Goal: Task Accomplishment & Management: Manage account settings

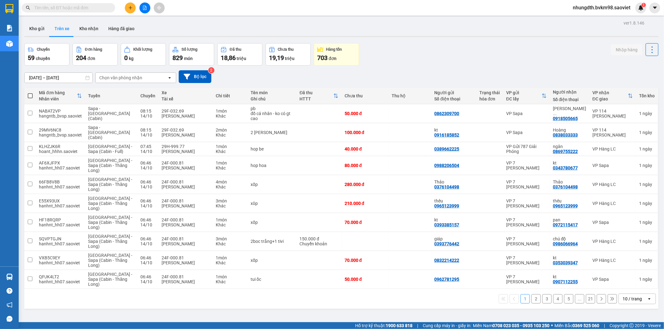
click at [126, 79] on div "Chọn văn phòng nhận" at bounding box center [120, 78] width 43 height 6
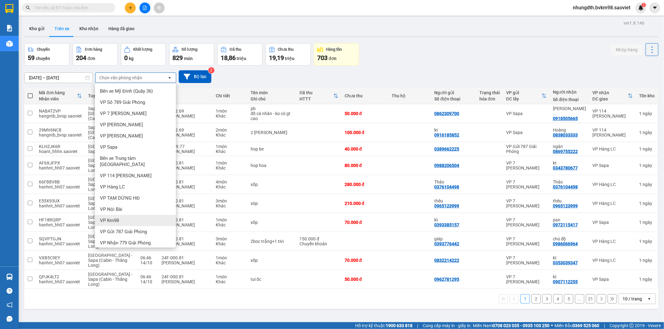
click at [115, 218] on span "VP Km98" at bounding box center [109, 221] width 19 height 6
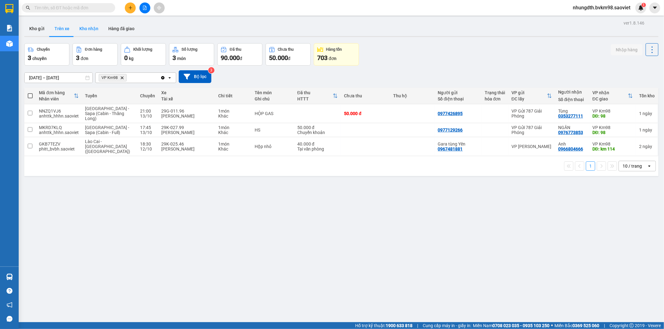
click at [91, 29] on button "Kho nhận" at bounding box center [88, 28] width 29 height 15
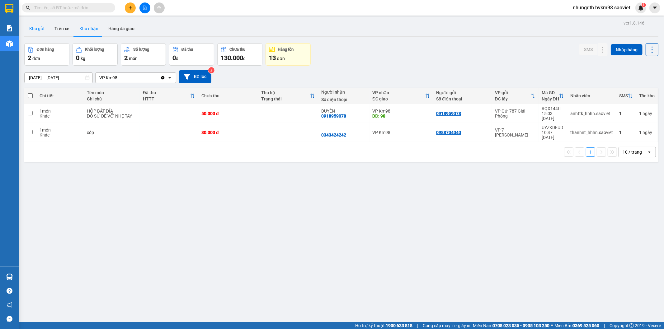
click at [35, 27] on button "Kho gửi" at bounding box center [36, 28] width 25 height 15
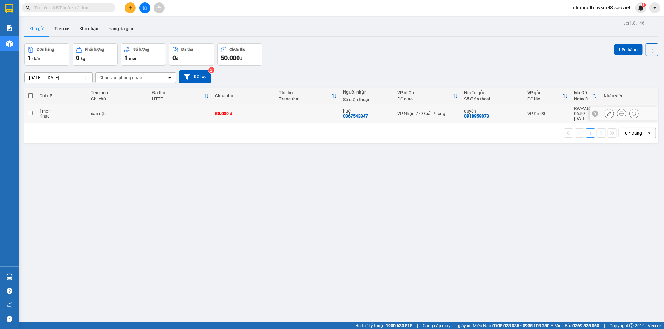
click at [30, 111] on input "checkbox" at bounding box center [30, 113] width 5 height 5
checkbox input "true"
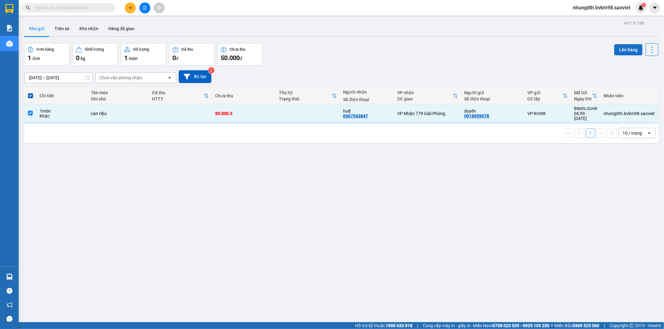
click at [622, 50] on button "Lên hàng" at bounding box center [628, 49] width 28 height 11
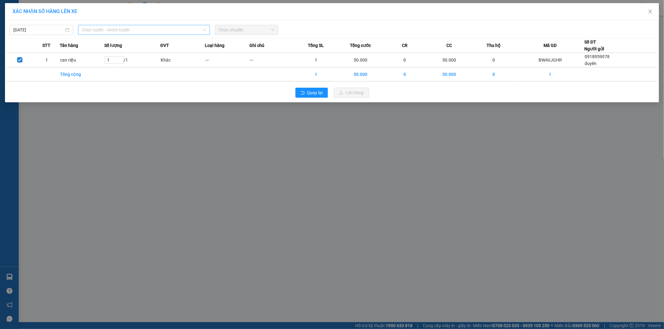
click at [110, 31] on span "Chọn tuyến - nhóm tuyến" at bounding box center [144, 29] width 124 height 9
drag, startPoint x: 268, startPoint y: 160, endPoint x: 154, endPoint y: 0, distance: 196.2
click at [268, 158] on div "XÁC NHẬN SỐ HÀNG LÊN XE [DATE] Chọn tuyến - nhóm tuyến Chọn tuyến - nhóm tuyến …" at bounding box center [332, 164] width 664 height 329
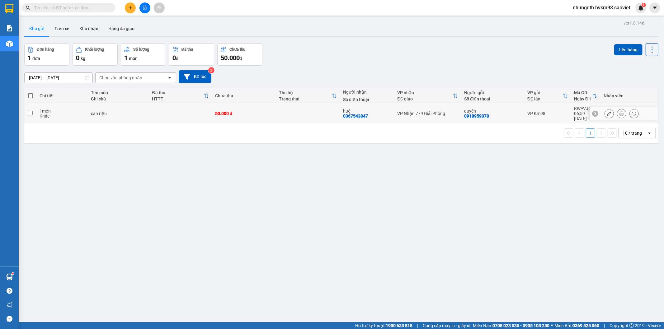
drag, startPoint x: 31, startPoint y: 111, endPoint x: 35, endPoint y: 111, distance: 3.4
click at [31, 111] on input "checkbox" at bounding box center [30, 113] width 5 height 5
checkbox input "true"
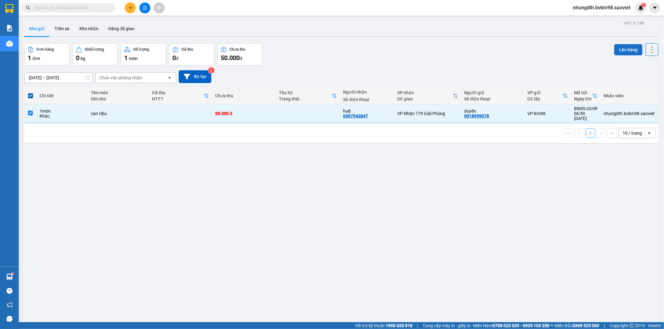
click at [626, 50] on button "Lên hàng" at bounding box center [628, 49] width 28 height 11
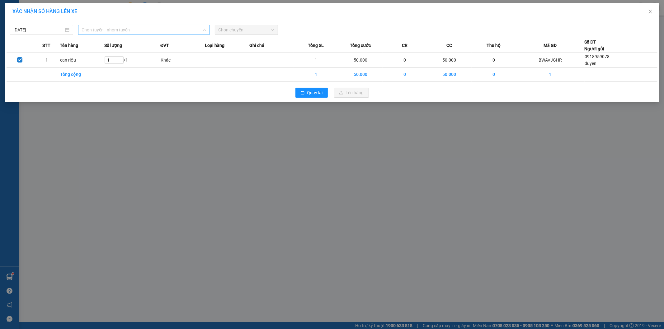
click at [127, 29] on span "Chọn tuyến - nhóm tuyến" at bounding box center [144, 29] width 124 height 9
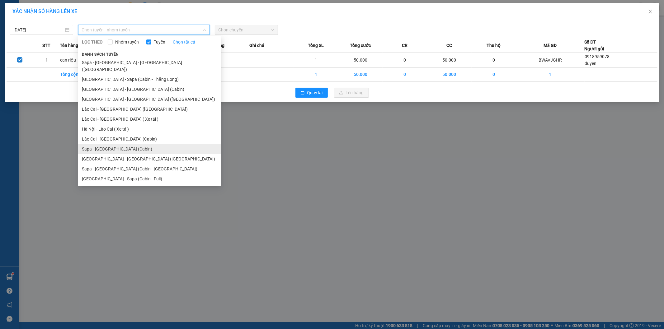
click at [116, 144] on li "Sapa - [GEOGRAPHIC_DATA] (Cabin)" at bounding box center [149, 149] width 143 height 10
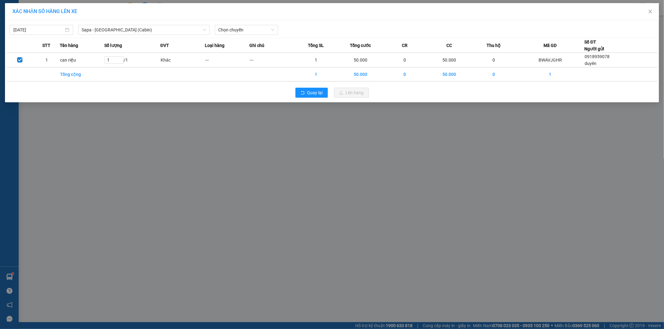
click at [234, 24] on div "[DATE] [GEOGRAPHIC_DATA] - [GEOGRAPHIC_DATA] ([GEOGRAPHIC_DATA]) LỌC THEO Nhóm …" at bounding box center [332, 28] width 651 height 13
click at [234, 30] on span "Chọn chuyến" at bounding box center [247, 29] width 56 height 9
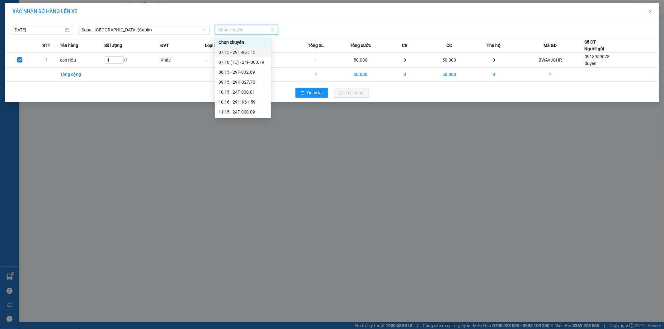
drag, startPoint x: 236, startPoint y: 54, endPoint x: 247, endPoint y: 58, distance: 11.4
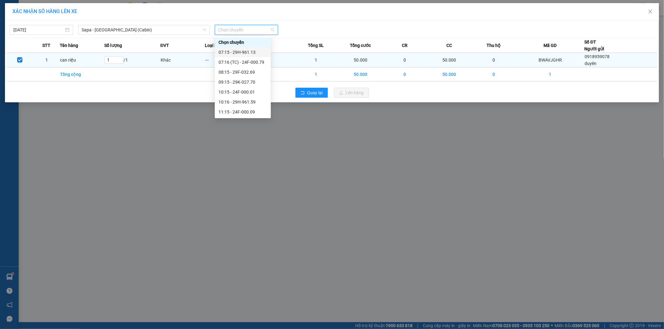
click at [236, 54] on div "07:15 - 29H-961.13" at bounding box center [243, 52] width 49 height 7
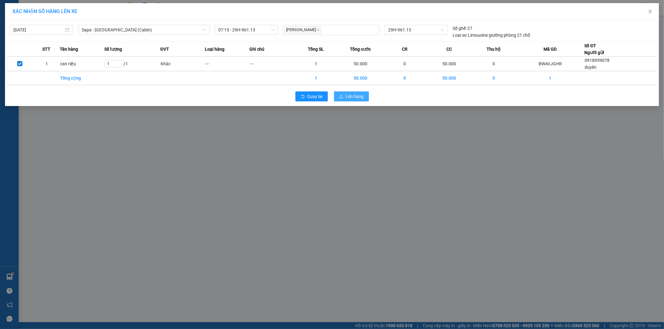
click at [352, 97] on span "Lên hàng" at bounding box center [355, 96] width 18 height 7
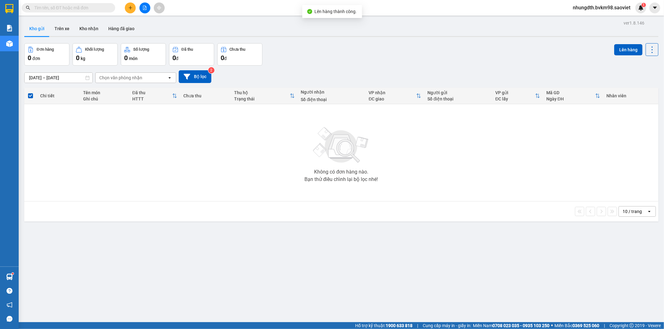
drag, startPoint x: 67, startPoint y: 26, endPoint x: 91, endPoint y: 69, distance: 48.8
click at [67, 27] on button "Trên xe" at bounding box center [62, 28] width 25 height 15
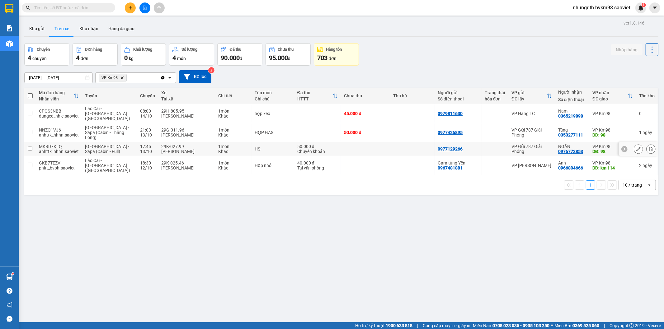
click at [30, 146] on input "checkbox" at bounding box center [30, 148] width 5 height 5
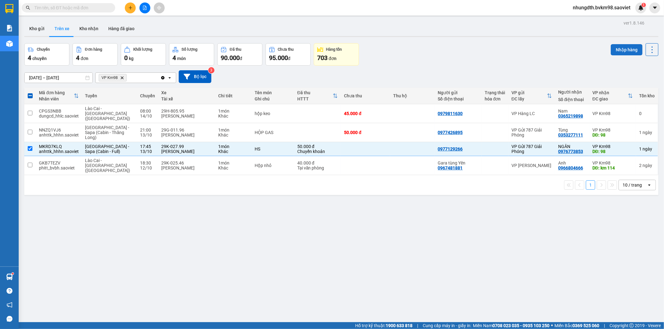
click at [631, 49] on button "Nhập hàng" at bounding box center [627, 49] width 32 height 11
checkbox input "false"
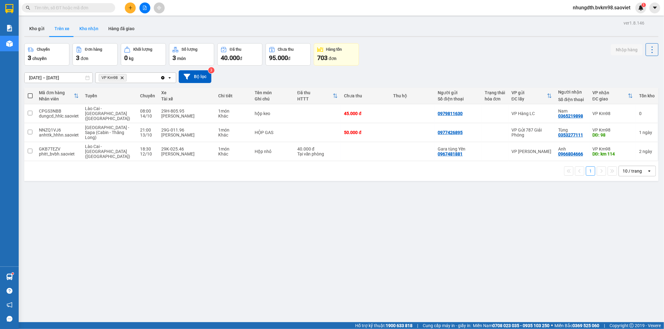
click at [89, 29] on button "Kho nhận" at bounding box center [88, 28] width 29 height 15
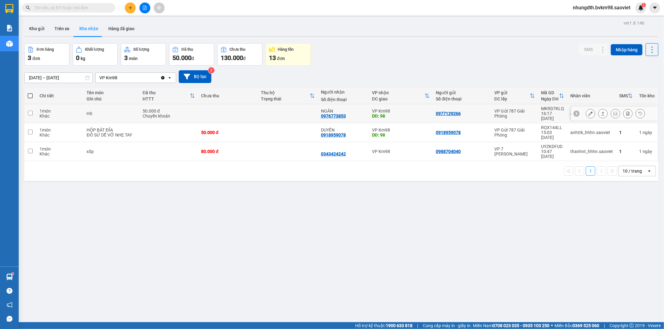
click at [289, 109] on td at bounding box center [288, 113] width 60 height 19
checkbox input "true"
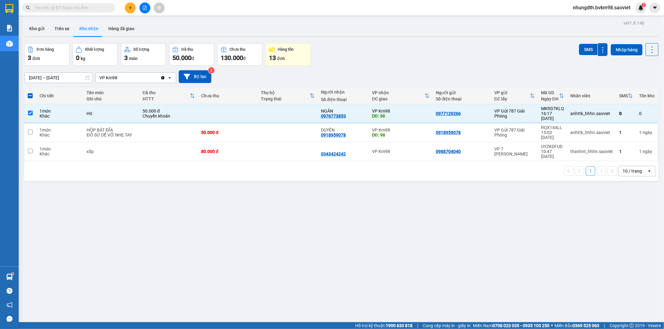
drag, startPoint x: 583, startPoint y: 47, endPoint x: 553, endPoint y: 92, distance: 54.2
click at [583, 47] on button "SMS" at bounding box center [588, 49] width 19 height 11
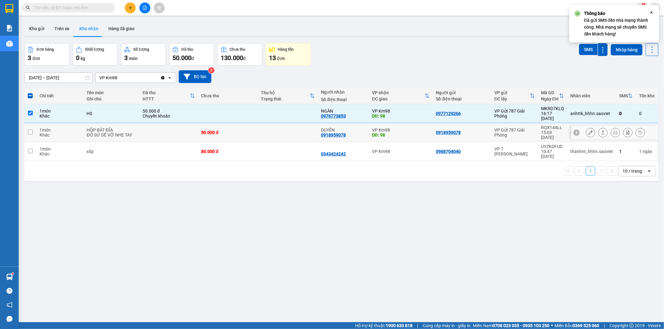
click at [586, 127] on button at bounding box center [590, 132] width 9 height 11
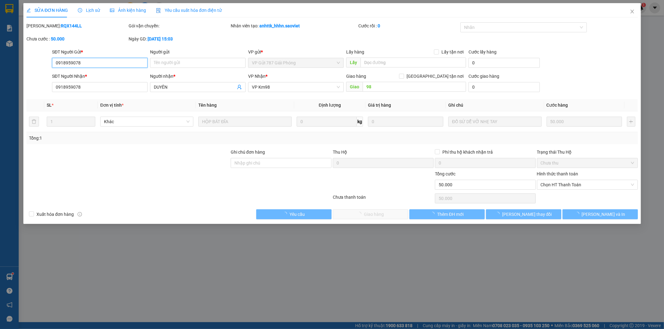
type input "0918959078"
type input "DUYÊN"
type input "98"
type input "0"
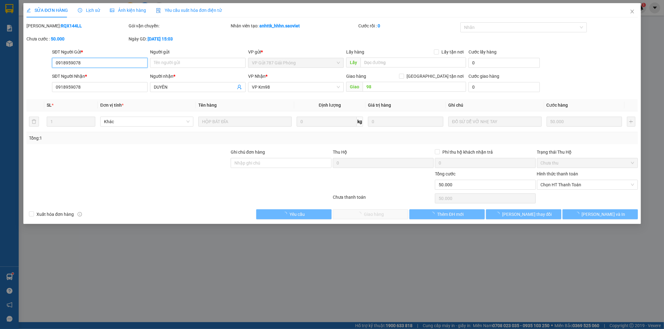
type input "50.000"
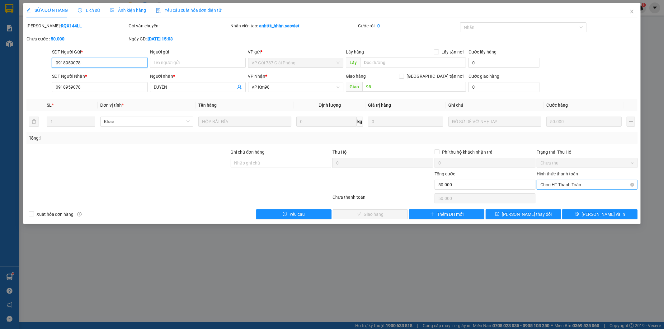
click at [545, 184] on span "Chọn HT Thanh Toán" at bounding box center [587, 184] width 93 height 9
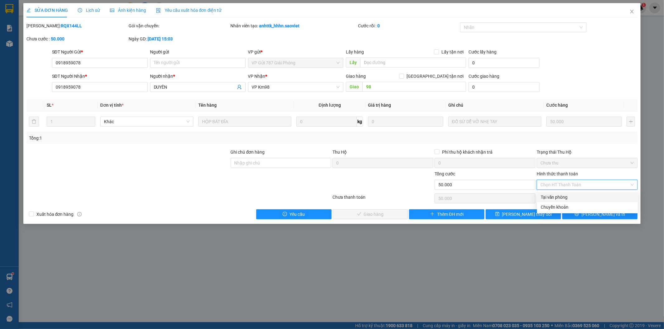
click at [544, 194] on div "Tại văn phòng" at bounding box center [587, 197] width 93 height 7
type input "0"
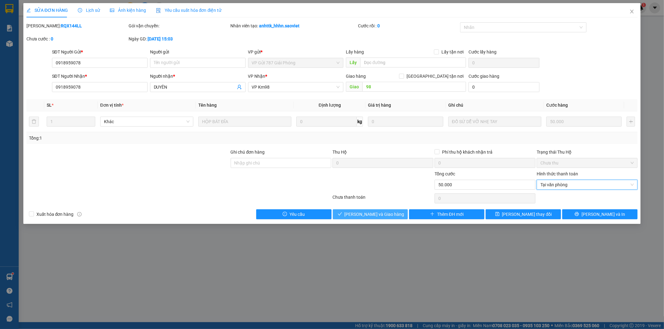
click at [375, 213] on span "[PERSON_NAME] và Giao hàng" at bounding box center [375, 214] width 60 height 7
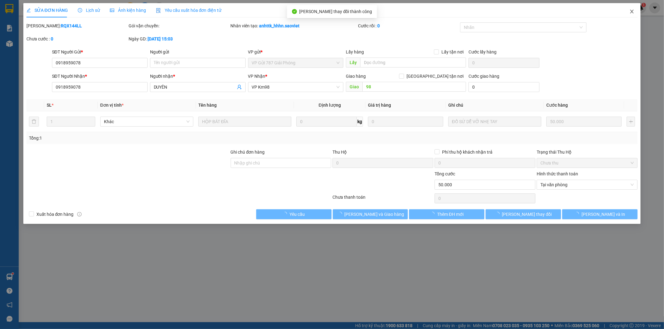
click at [631, 12] on icon "close" at bounding box center [632, 12] width 3 height 4
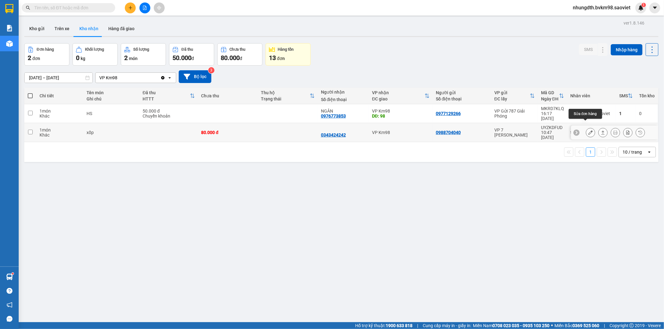
click at [588, 130] on icon at bounding box center [590, 132] width 4 height 4
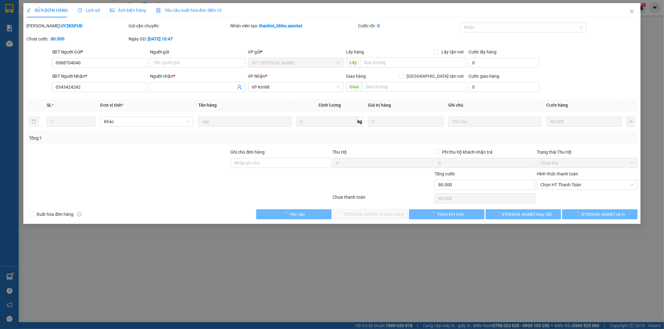
type input "0988704040"
type input "0343424242"
type input "0"
type input "80.000"
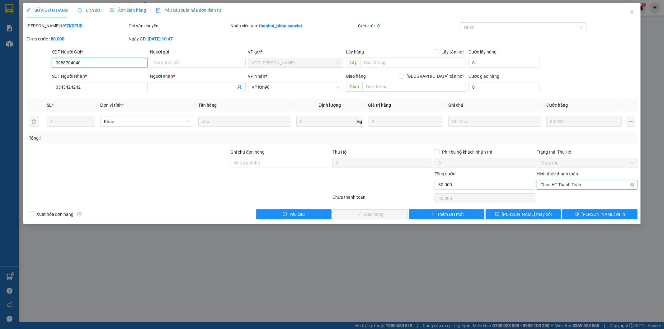
click at [547, 187] on span "Chọn HT Thanh Toán" at bounding box center [587, 184] width 93 height 9
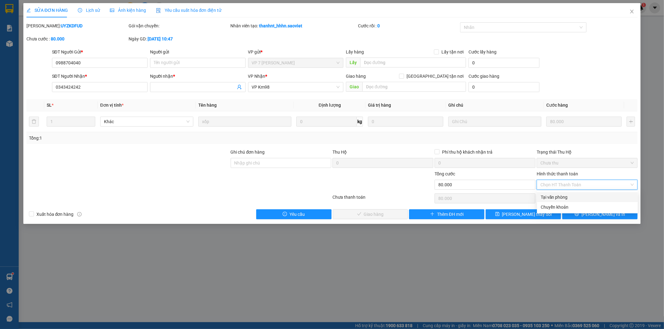
drag, startPoint x: 546, startPoint y: 195, endPoint x: 537, endPoint y: 200, distance: 10.7
click at [546, 195] on div "Tại văn phòng" at bounding box center [587, 197] width 93 height 7
type input "0"
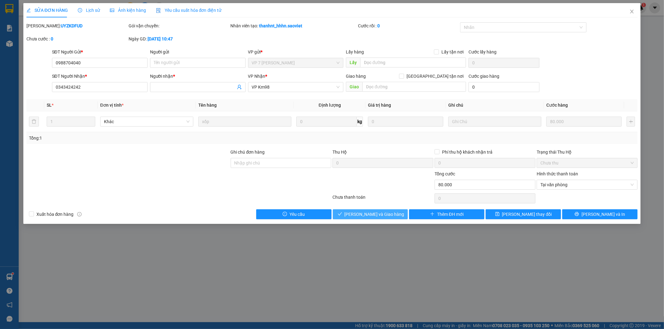
click at [391, 213] on button "[PERSON_NAME] và Giao hàng" at bounding box center [370, 215] width 75 height 10
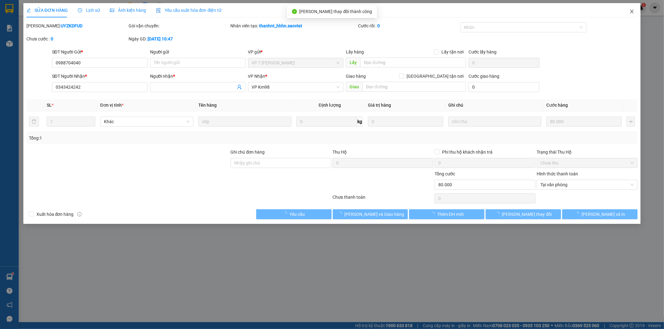
click at [631, 12] on icon "close" at bounding box center [632, 11] width 5 height 5
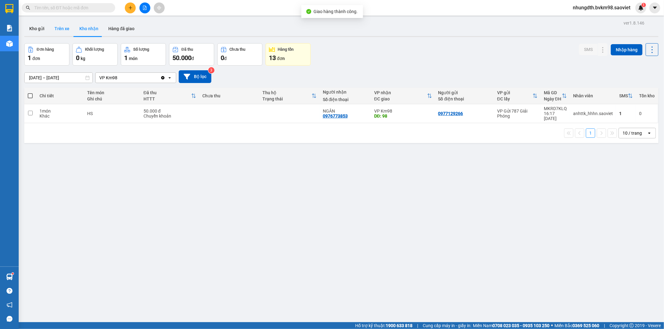
click at [67, 27] on button "Trên xe" at bounding box center [62, 28] width 25 height 15
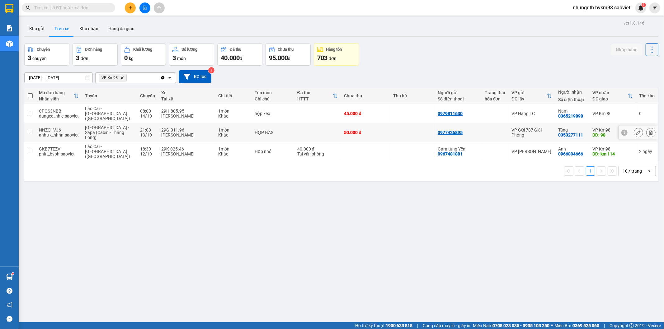
click at [29, 130] on input "checkbox" at bounding box center [30, 132] width 5 height 5
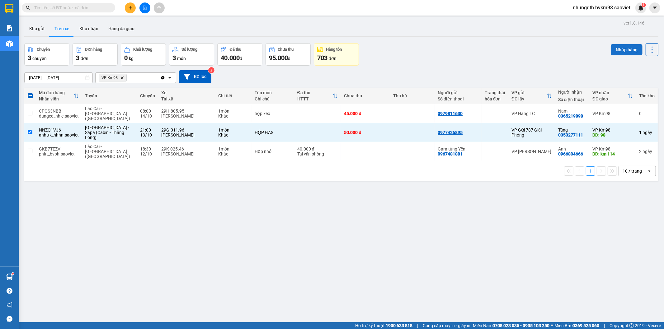
click at [616, 50] on button "Nhập hàng" at bounding box center [627, 49] width 32 height 11
checkbox input "false"
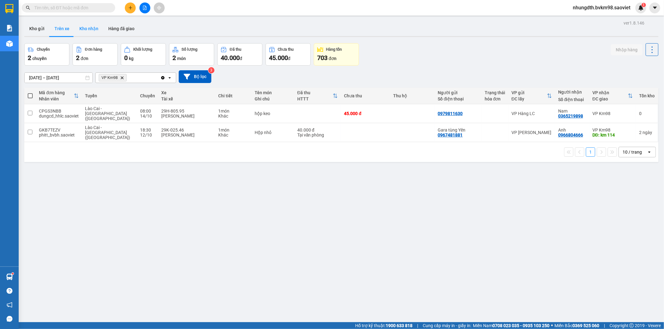
drag, startPoint x: 88, startPoint y: 27, endPoint x: 182, endPoint y: 82, distance: 108.8
click at [88, 26] on button "Kho nhận" at bounding box center [88, 28] width 29 height 15
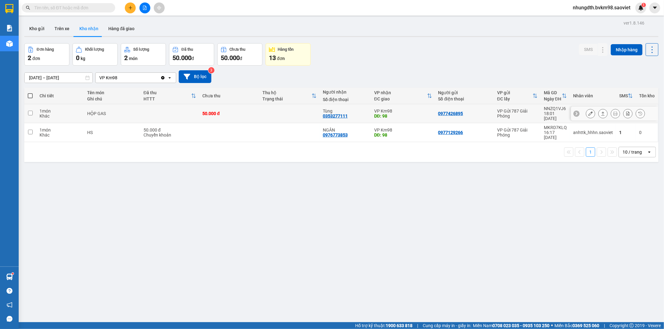
click at [293, 111] on td at bounding box center [289, 113] width 60 height 19
checkbox input "true"
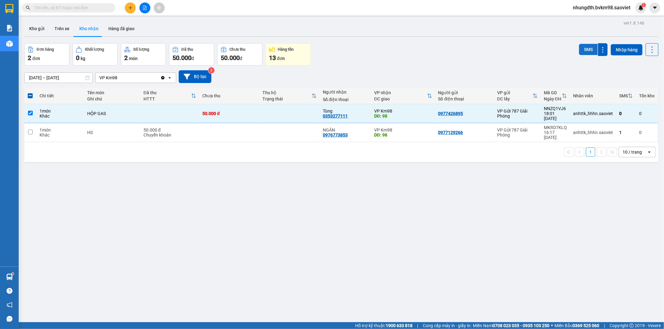
click at [585, 49] on button "SMS" at bounding box center [588, 49] width 19 height 11
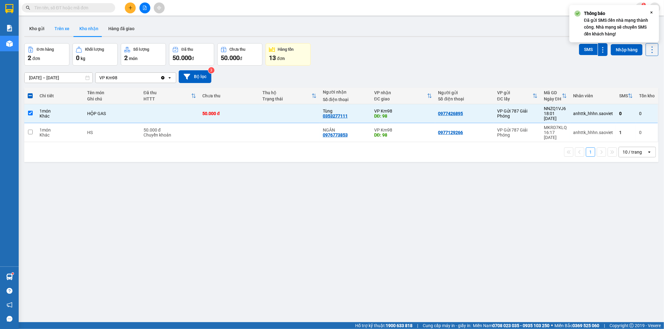
click at [62, 26] on button "Trên xe" at bounding box center [62, 28] width 25 height 15
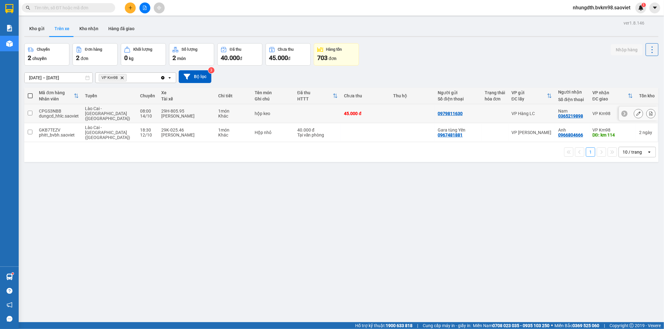
drag, startPoint x: 31, startPoint y: 112, endPoint x: 52, endPoint y: 109, distance: 21.4
click at [28, 113] on td at bounding box center [30, 113] width 12 height 19
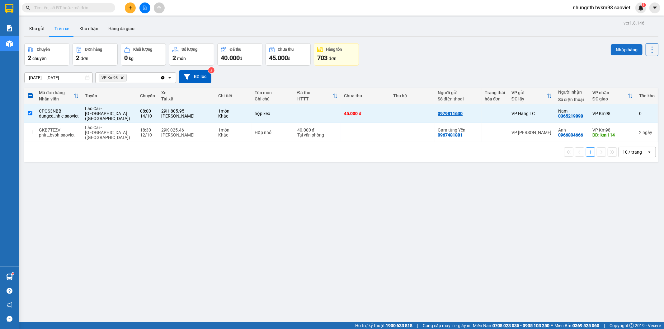
click at [615, 49] on button "Nhập hàng" at bounding box center [627, 49] width 32 height 11
checkbox input "false"
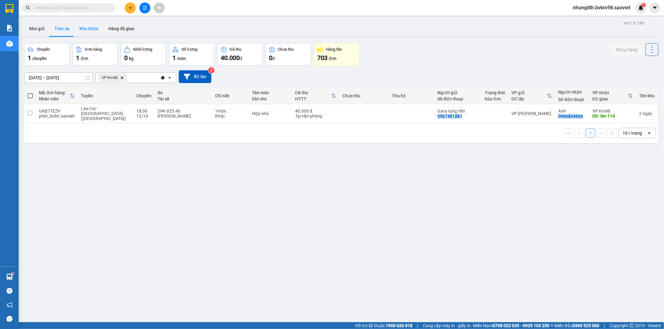
click at [86, 27] on button "Kho nhận" at bounding box center [88, 28] width 29 height 15
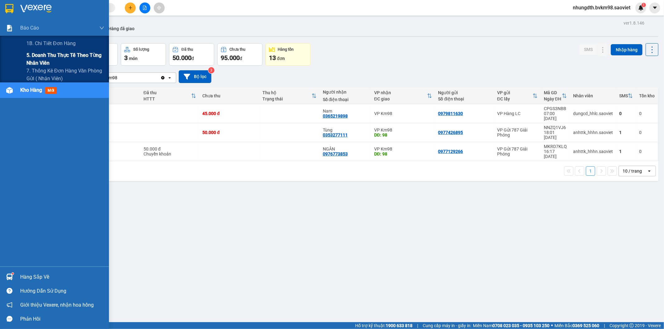
drag, startPoint x: 46, startPoint y: 54, endPoint x: 80, endPoint y: 59, distance: 34.6
click at [45, 55] on span "5. Doanh thu thực tế theo từng nhân viên" at bounding box center [65, 59] width 78 height 16
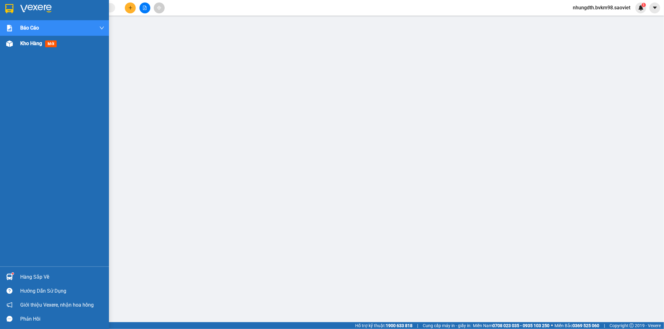
click at [40, 44] on span "Kho hàng" at bounding box center [31, 43] width 22 height 6
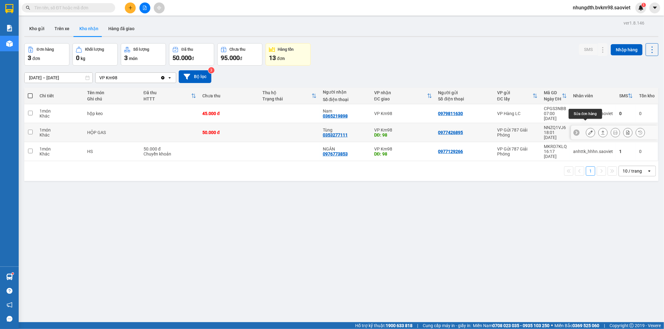
click at [588, 130] on icon at bounding box center [590, 132] width 4 height 4
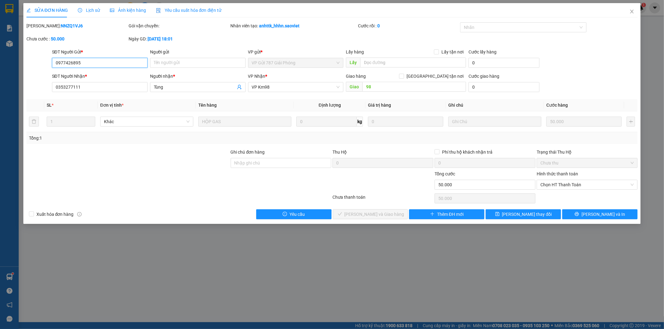
type input "0977426895"
type input "0353277111"
type input "Tùng"
type input "98"
type input "0"
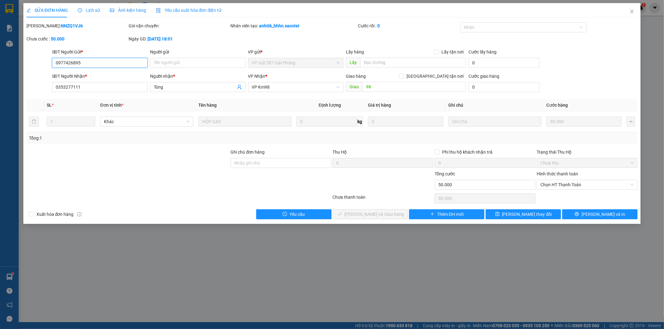
type input "50.000"
click at [546, 186] on span "Chọn HT Thanh Toán" at bounding box center [587, 184] width 93 height 9
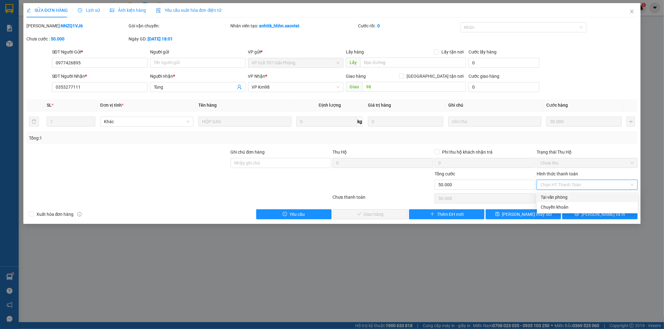
click at [548, 194] on div "Tại văn phòng" at bounding box center [587, 197] width 93 height 7
type input "0"
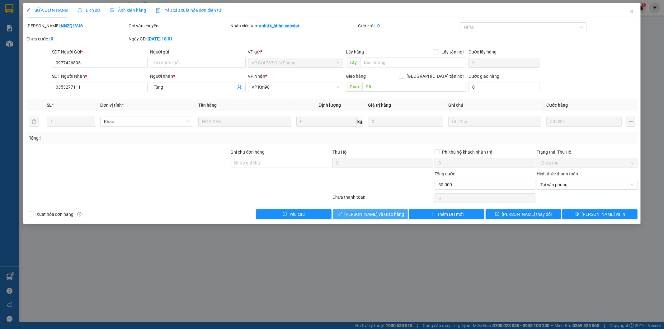
drag, startPoint x: 396, startPoint y: 213, endPoint x: 413, endPoint y: 204, distance: 19.4
click at [396, 213] on button "[PERSON_NAME] và Giao hàng" at bounding box center [370, 215] width 75 height 10
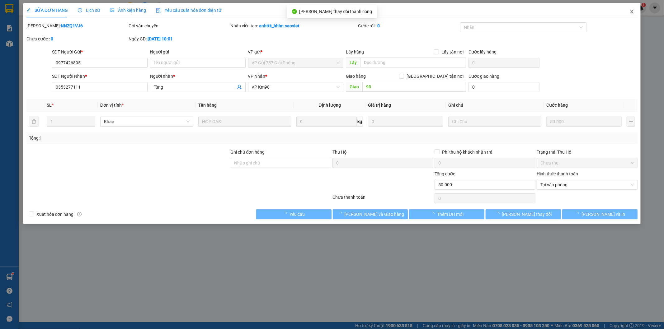
click at [634, 9] on icon "close" at bounding box center [632, 11] width 5 height 5
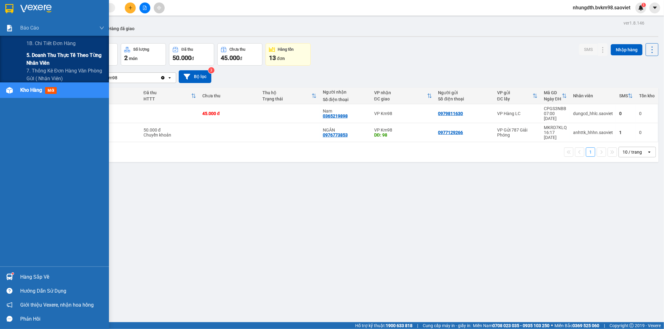
click at [33, 55] on span "5. Doanh thu thực tế theo từng nhân viên" at bounding box center [65, 59] width 78 height 16
